Goal: Task Accomplishment & Management: Use online tool/utility

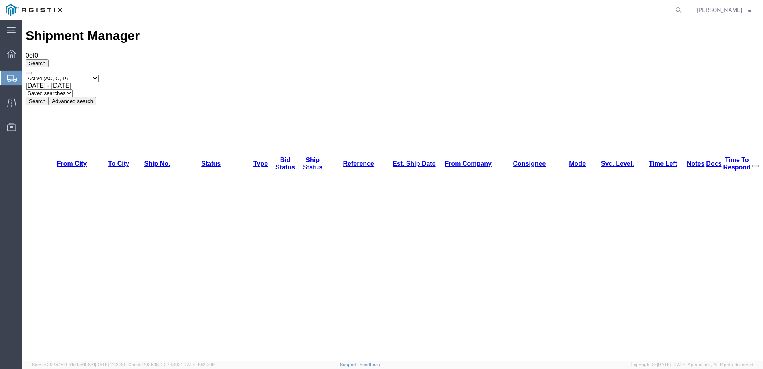
drag, startPoint x: 371, startPoint y: 109, endPoint x: 426, endPoint y: 109, distance: 55.8
drag, startPoint x: 426, startPoint y: 109, endPoint x: 384, endPoint y: 187, distance: 88.9
click at [384, 187] on div "Shipment Manager 0 of 0 Search Select status Active (AC, O, P) All Approved Awa…" at bounding box center [393, 326] width 734 height 597
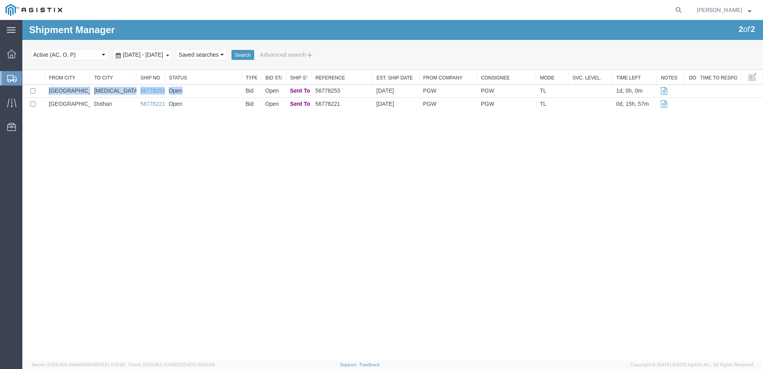
drag, startPoint x: 196, startPoint y: 93, endPoint x: 199, endPoint y: 120, distance: 27.3
click at [199, 121] on div "Shipment Manager 2 of 2 Search Select status Active (AC, O, P) All Approved Awa…" at bounding box center [392, 190] width 740 height 340
drag, startPoint x: 199, startPoint y: 120, endPoint x: 175, endPoint y: 128, distance: 25.5
click at [175, 128] on div "Shipment Manager 2 of 2 Search Select status Active (AC, O, P) All Approved Awa…" at bounding box center [392, 190] width 740 height 340
click at [187, 107] on td "Open" at bounding box center [203, 104] width 77 height 13
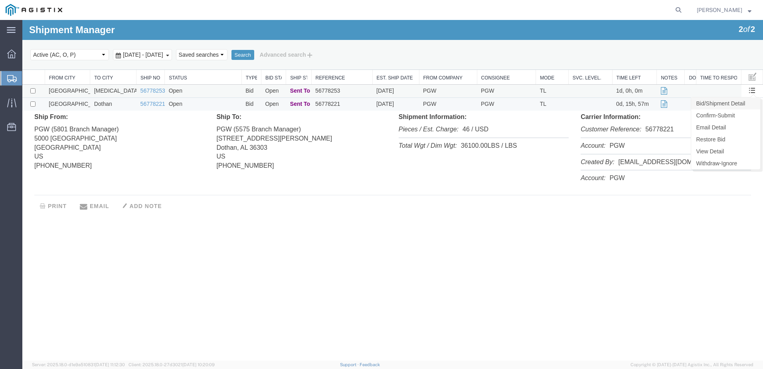
click at [732, 108] on link "Bid/Shipment Detail" at bounding box center [725, 103] width 69 height 12
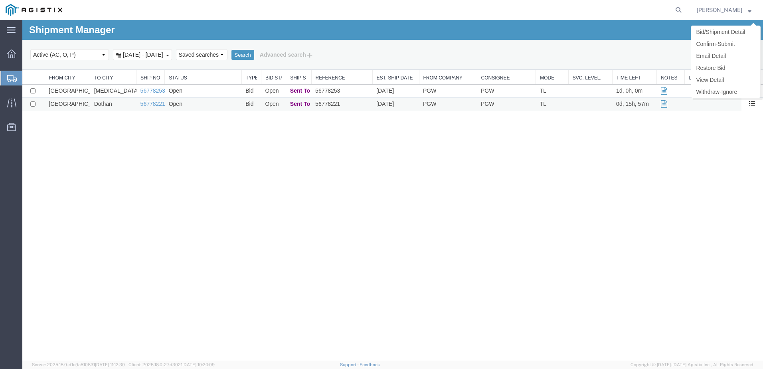
click at [754, 102] on span at bounding box center [751, 103] width 7 height 7
click at [735, 36] on link "Bid/Shipment Detail" at bounding box center [725, 32] width 69 height 12
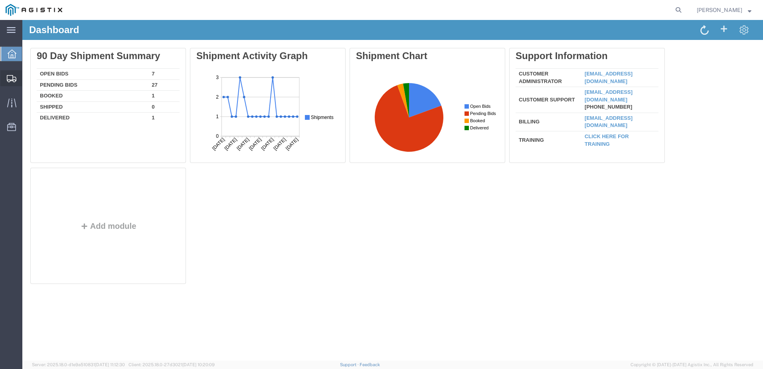
click at [6, 79] on div at bounding box center [11, 78] width 22 height 16
